Goal: Information Seeking & Learning: Learn about a topic

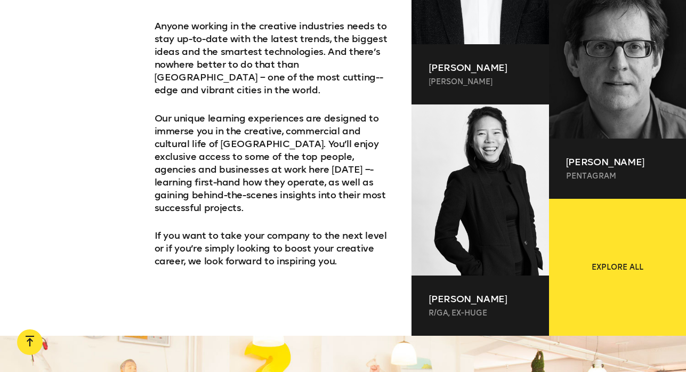
scroll to position [695, 0]
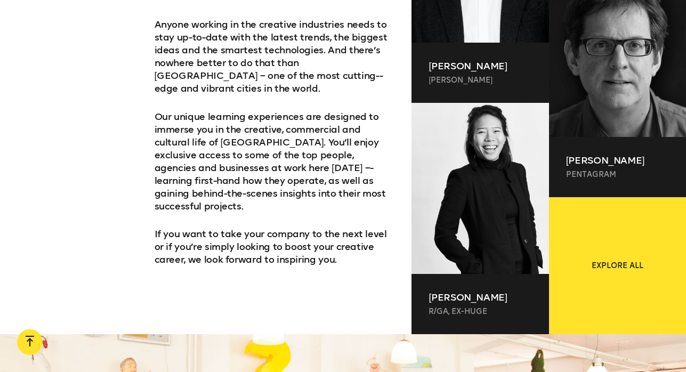
click at [342, 228] on p "If you want to take your company to the next level or if you’re simply looking …" at bounding box center [275, 247] width 240 height 38
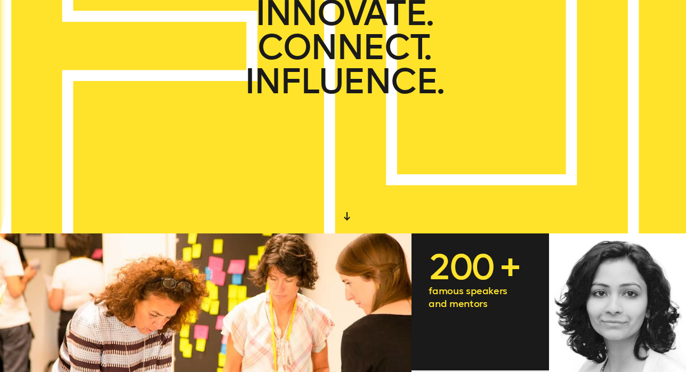
scroll to position [0, 0]
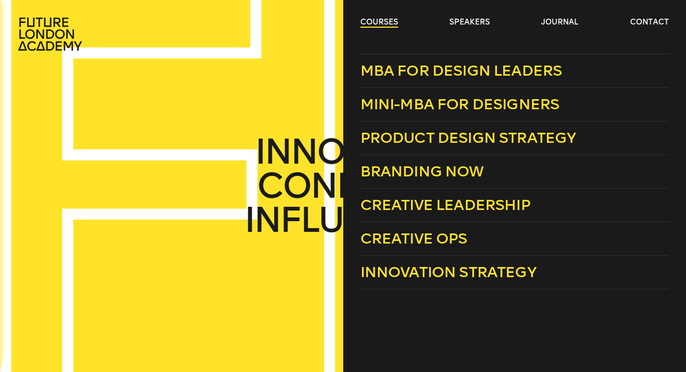
click at [380, 26] on link "courses" at bounding box center [379, 22] width 38 height 11
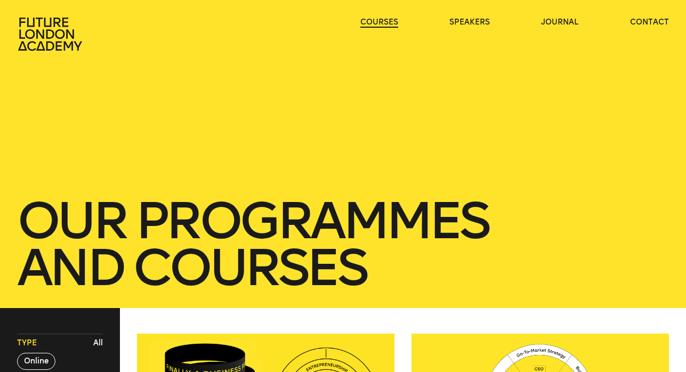
click at [377, 21] on link "courses" at bounding box center [379, 22] width 38 height 11
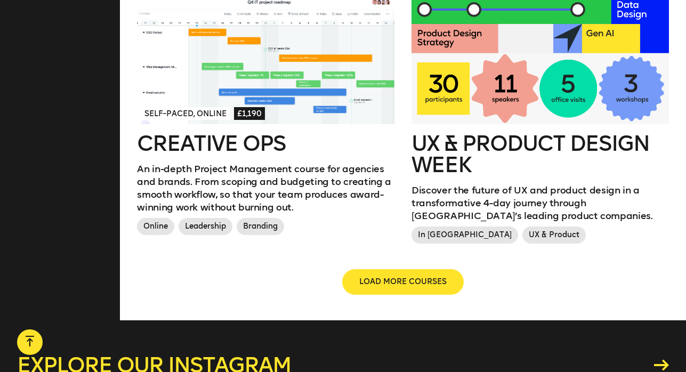
scroll to position [1410, 0]
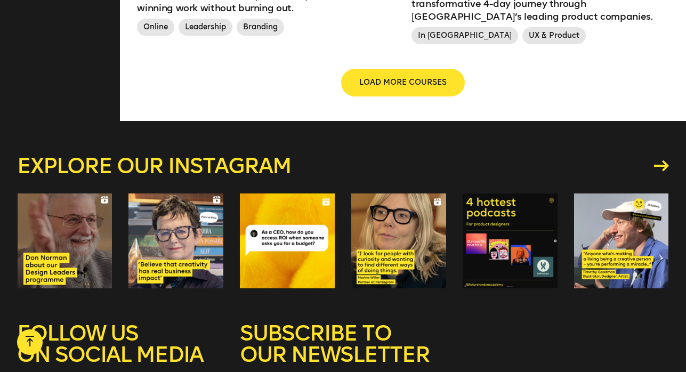
click at [407, 83] on span "LOAD MORE COURSES" at bounding box center [402, 82] width 87 height 11
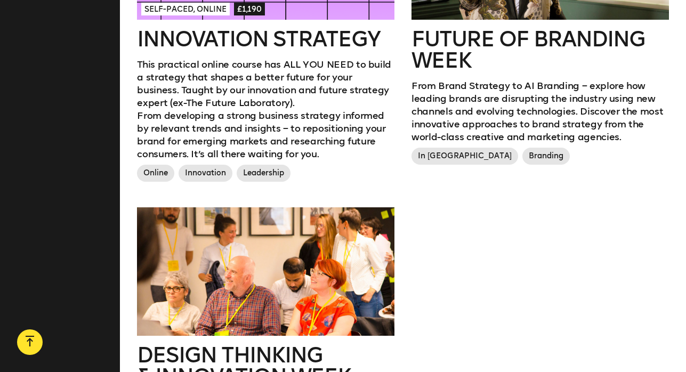
scroll to position [1588, 0]
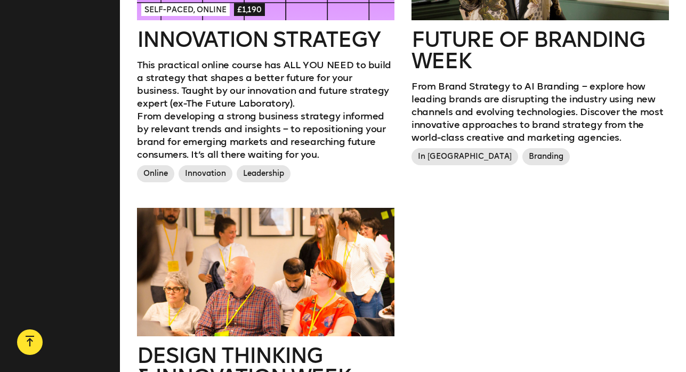
click at [447, 158] on span "In [GEOGRAPHIC_DATA]" at bounding box center [465, 156] width 107 height 17
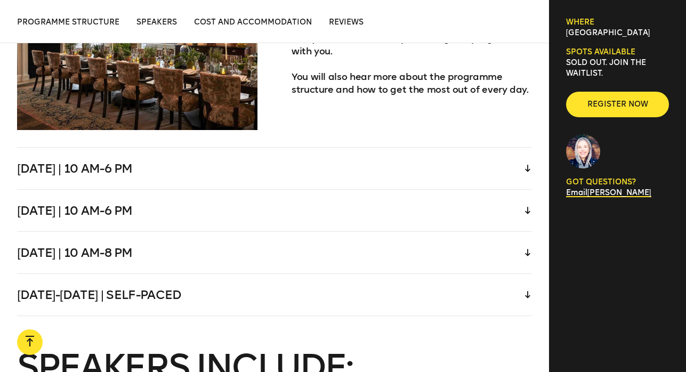
scroll to position [2237, 0]
click at [109, 174] on div "[DATE] | 10 am-6 pm" at bounding box center [274, 169] width 515 height 42
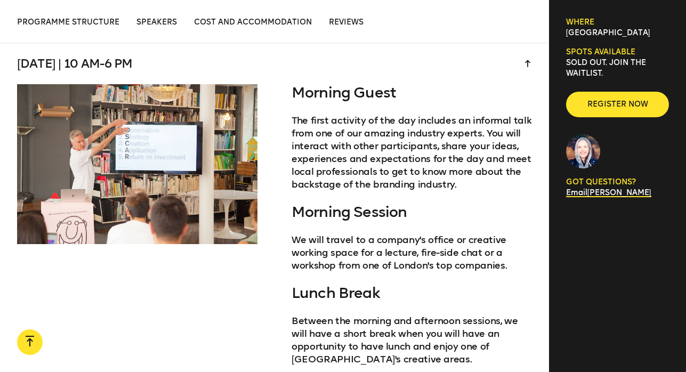
scroll to position [2124, 0]
click at [108, 70] on div "[DATE] | 10 am-6 pm" at bounding box center [274, 64] width 515 height 42
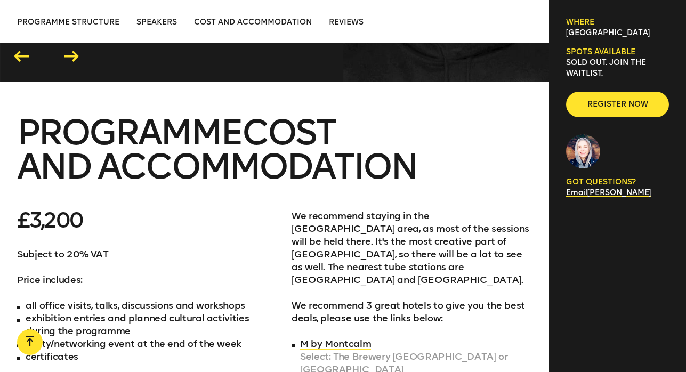
scroll to position [3225, 0]
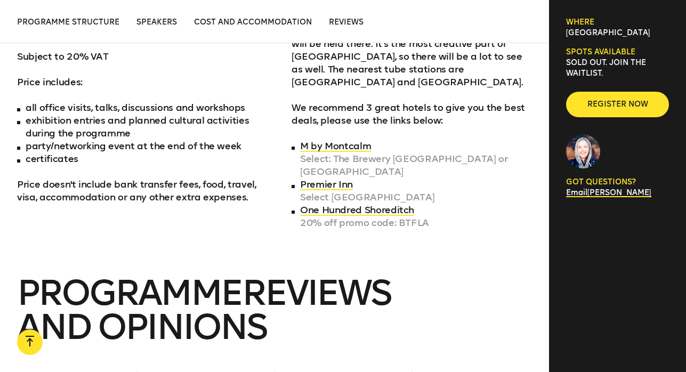
scroll to position [1588, 0]
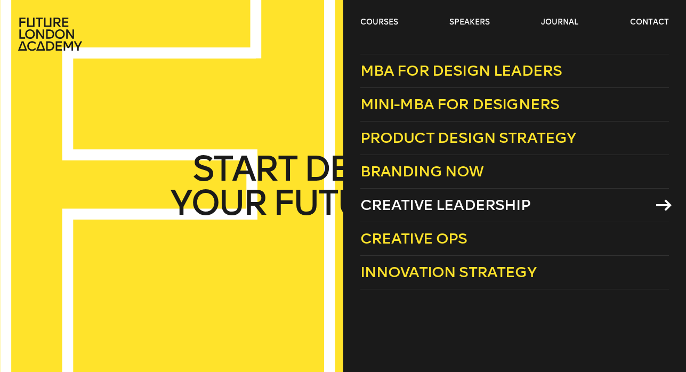
click at [425, 213] on span "Creative Leadership" at bounding box center [445, 205] width 170 height 18
